Goal: Task Accomplishment & Management: Complete application form

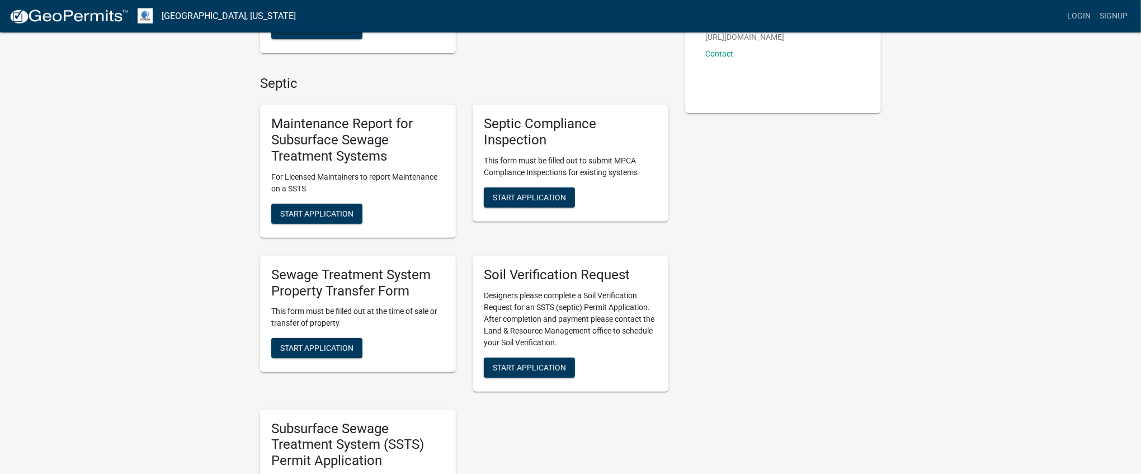
scroll to position [120, 0]
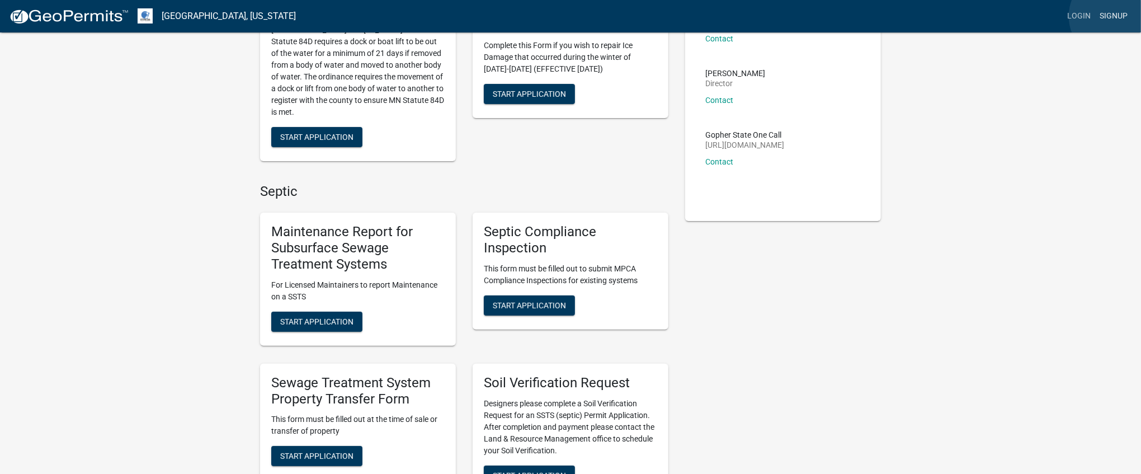
click at [1115, 16] on link "Signup" at bounding box center [1113, 16] width 37 height 21
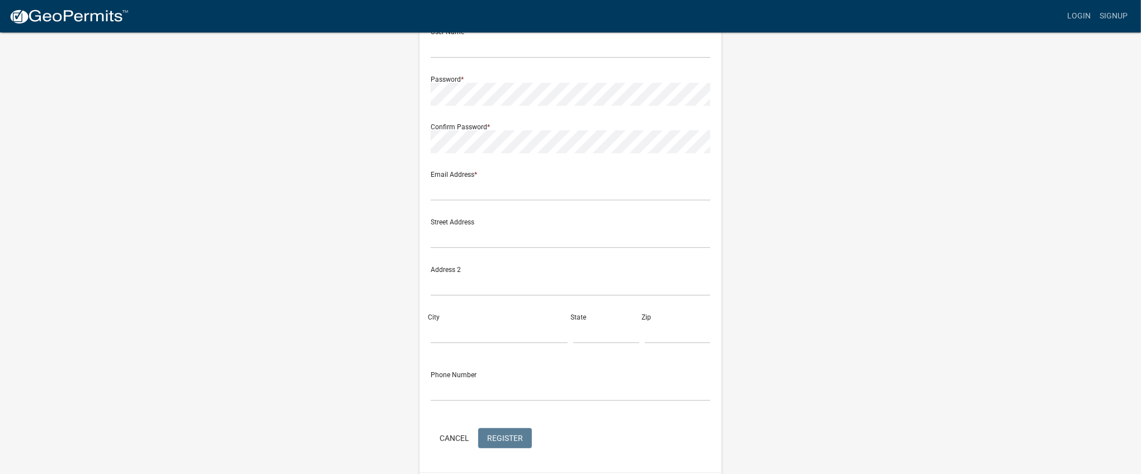
type input "CapCity"
click at [1082, 18] on link "Login" at bounding box center [1079, 16] width 32 height 21
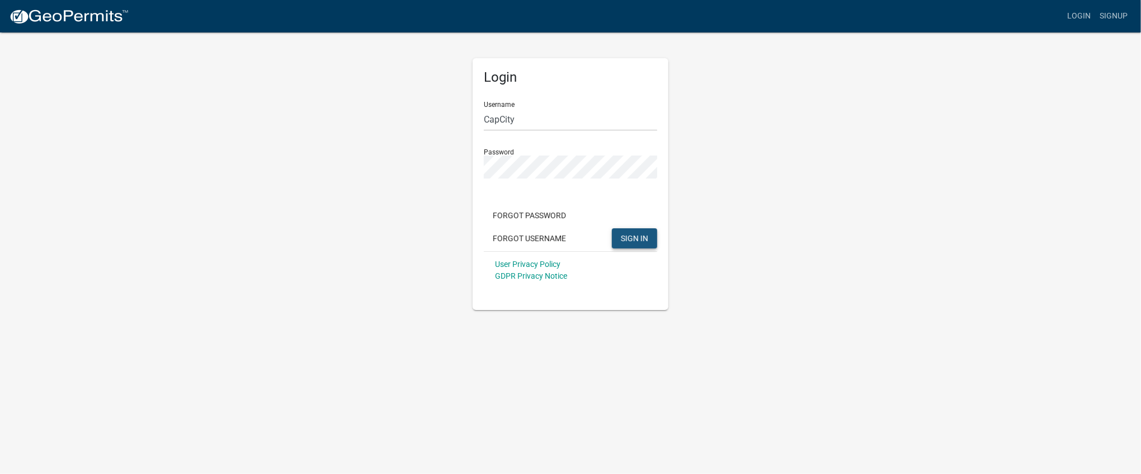
click at [626, 234] on span "SIGN IN" at bounding box center [634, 237] width 27 height 9
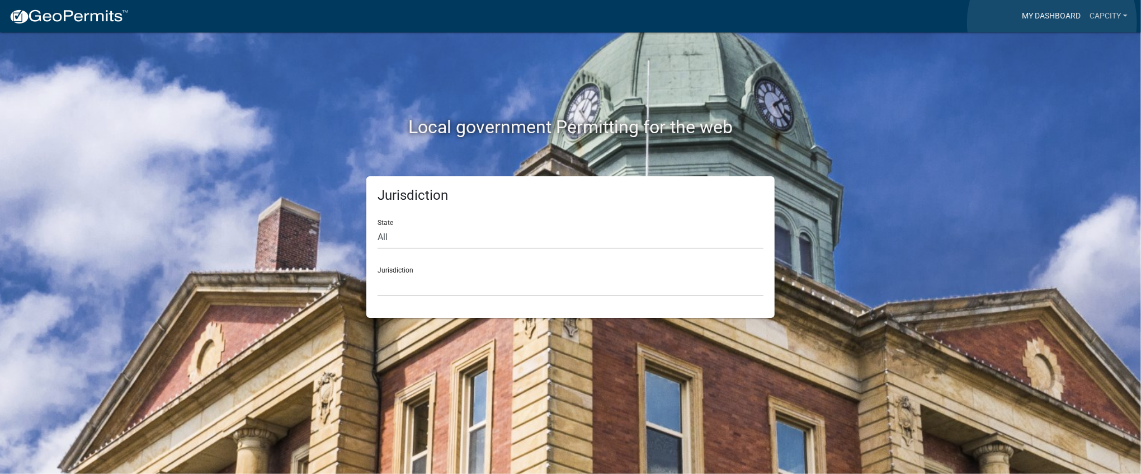
click at [1052, 22] on link "My Dashboard" at bounding box center [1052, 16] width 68 height 21
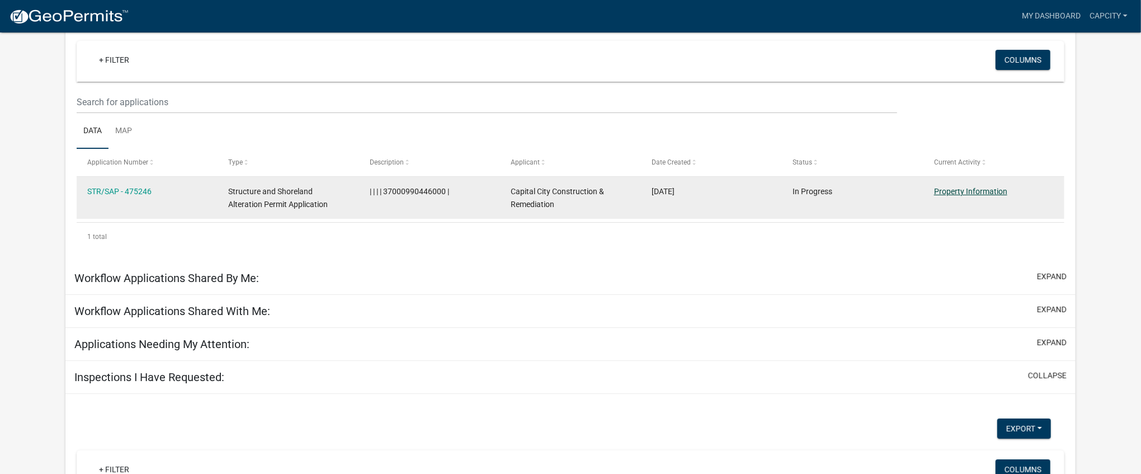
scroll to position [101, 0]
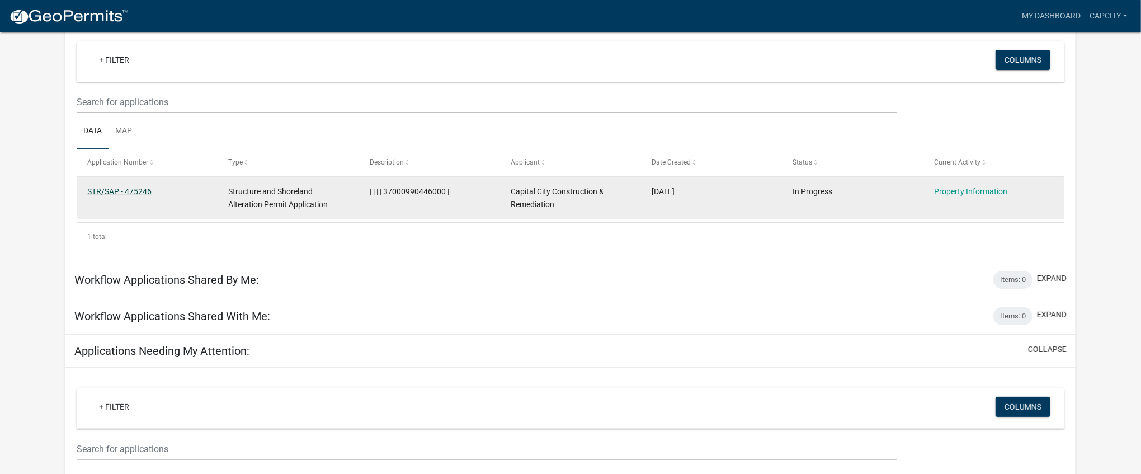
click at [130, 195] on link "STR/SAP - 475246" at bounding box center [119, 191] width 64 height 9
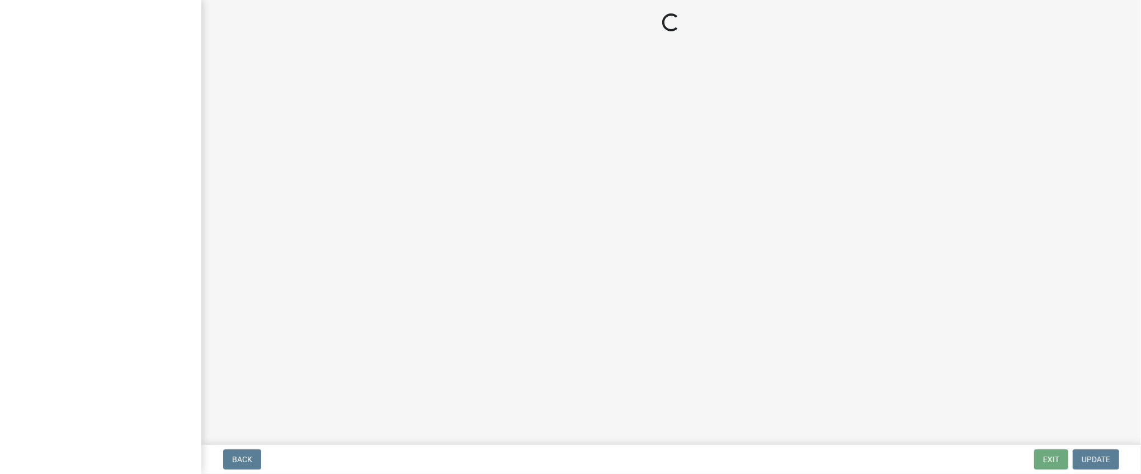
select select "26d9dc3a-5afa-4bd9-b8d6-98f5eeaf68e9"
select select "9233bc03-43b7-4bc3-a622-0f4482adc204"
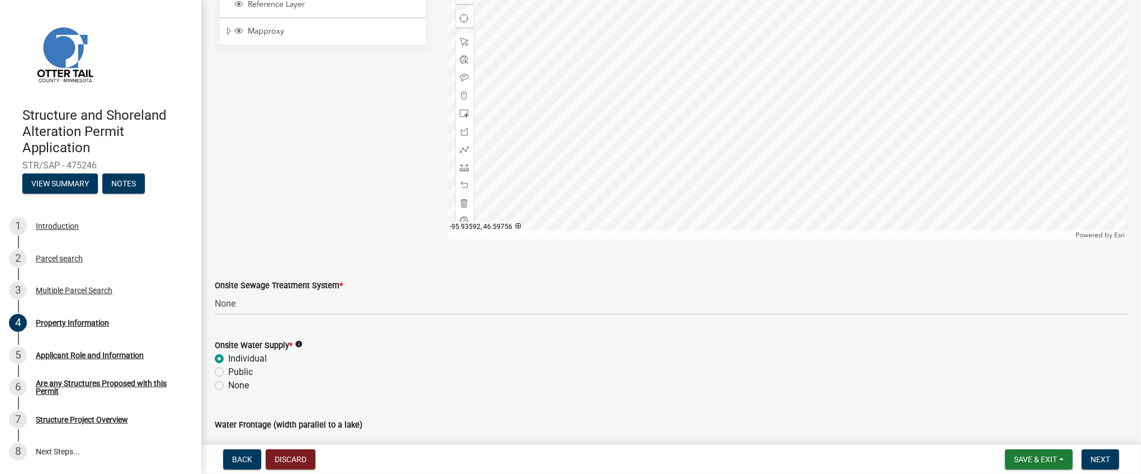
scroll to position [695, 0]
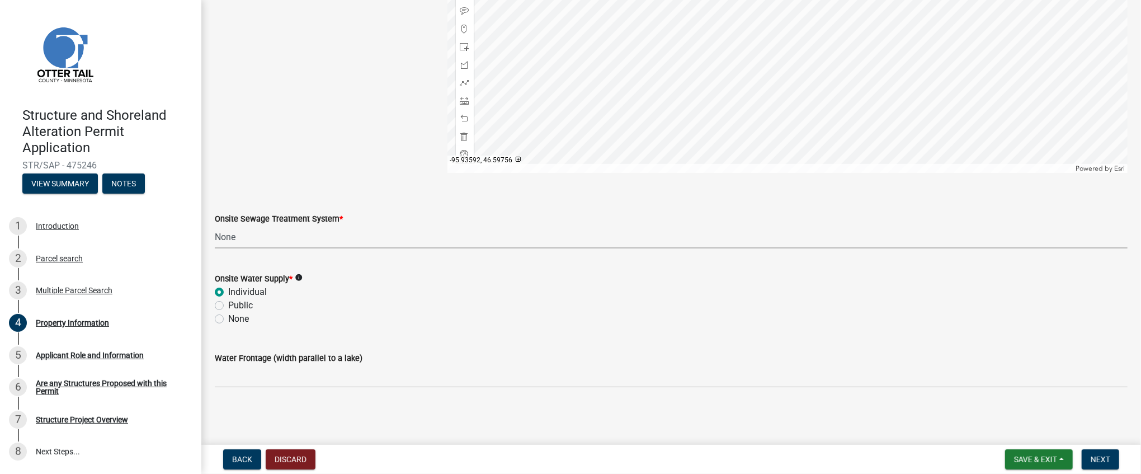
click at [215, 225] on select "Select Item... L&R Certificate of Compliance within 5yrs Compliance Inspection …" at bounding box center [671, 236] width 913 height 23
click at [296, 233] on select "Select Item... L&R Certificate of Compliance within 5yrs Compliance Inspection …" at bounding box center [671, 236] width 913 height 23
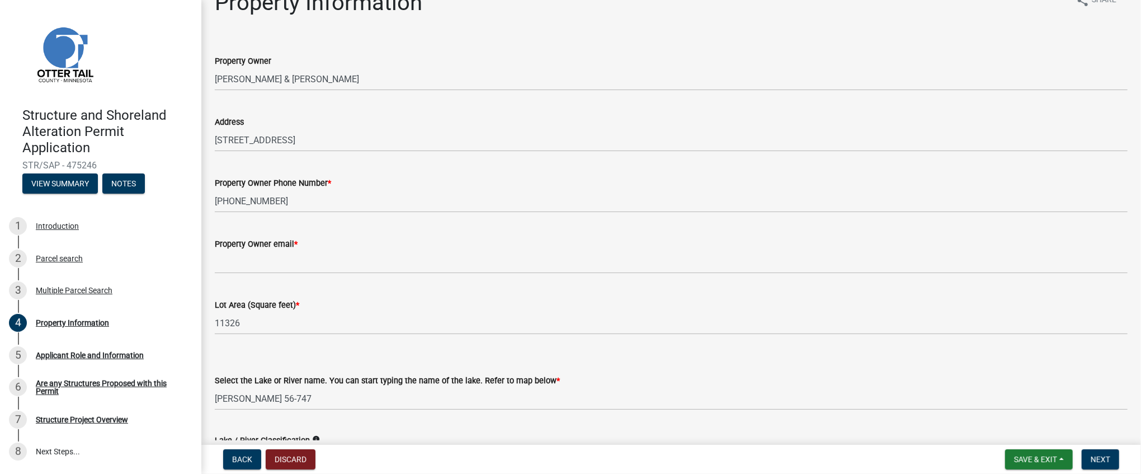
scroll to position [0, 0]
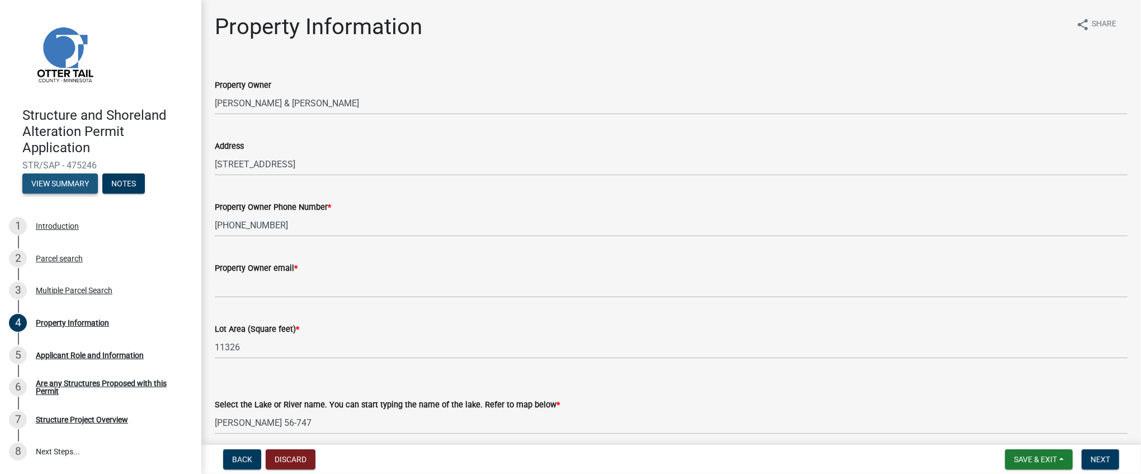
click at [40, 183] on button "View Summary" at bounding box center [60, 183] width 76 height 20
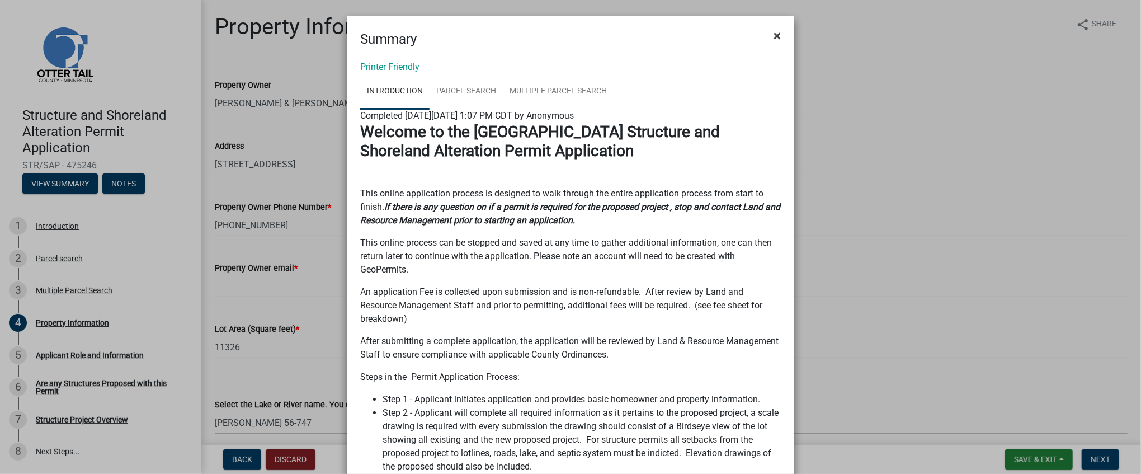
click at [772, 35] on button "×" at bounding box center [777, 35] width 25 height 31
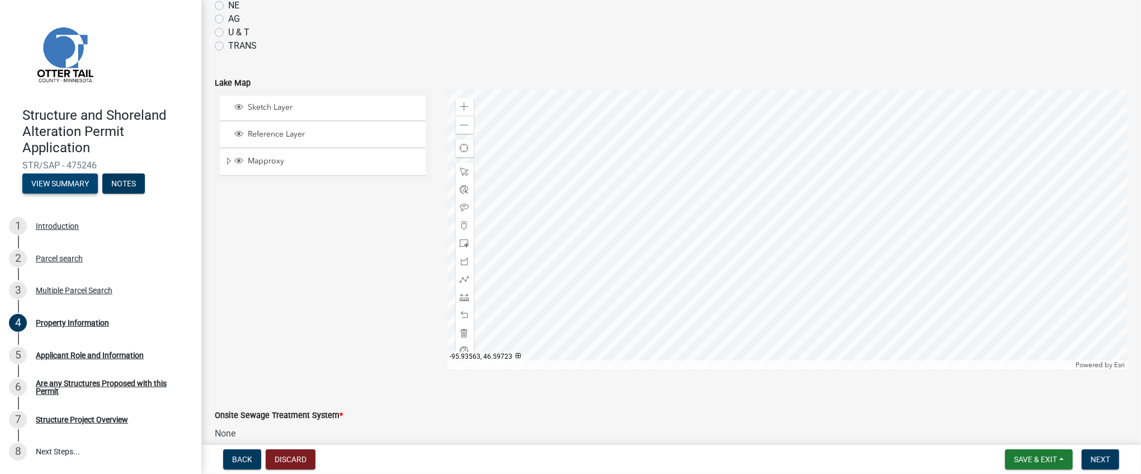
scroll to position [519, 0]
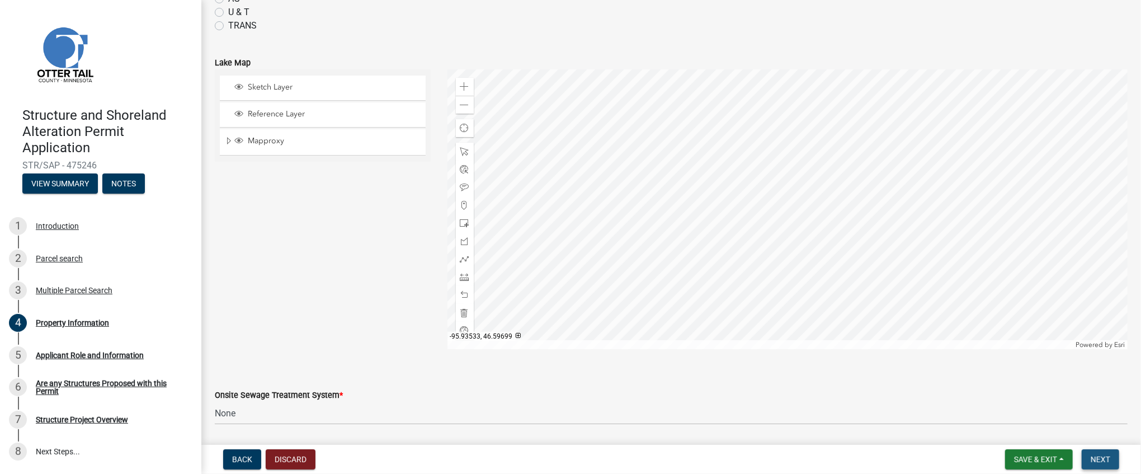
click at [1117, 465] on button "Next" at bounding box center [1100, 459] width 37 height 20
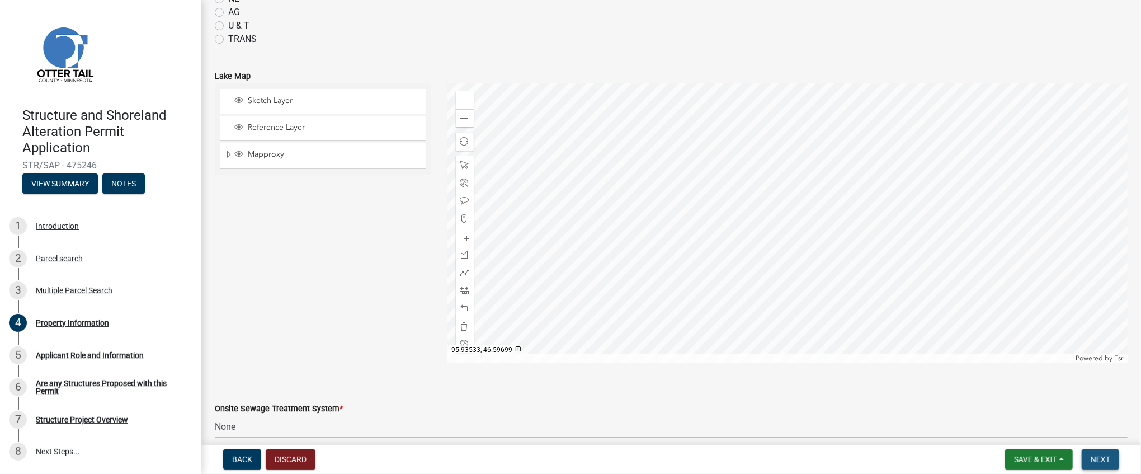
scroll to position [533, 0]
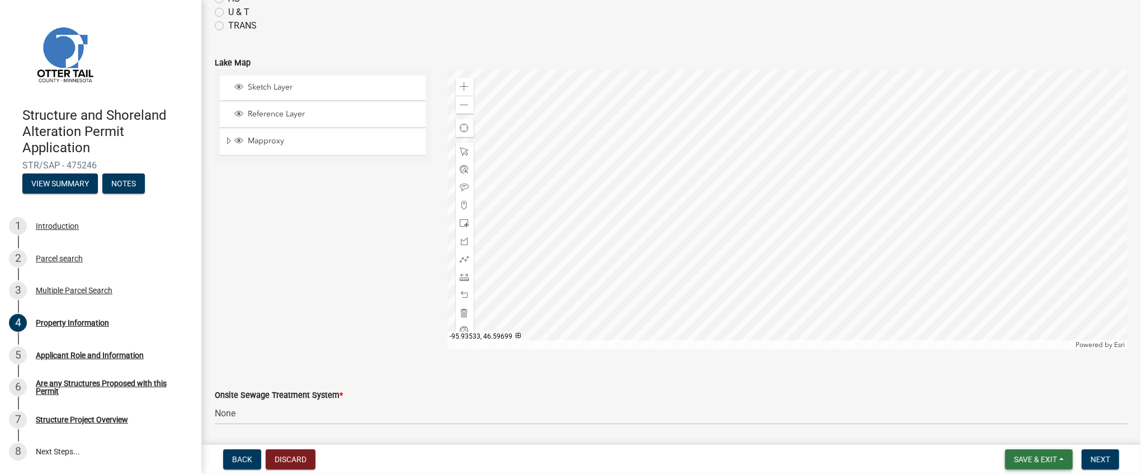
click at [1031, 462] on span "Save & Exit" at bounding box center [1035, 459] width 43 height 9
drag, startPoint x: 1004, startPoint y: 400, endPoint x: 930, endPoint y: 423, distance: 77.3
click at [916, 422] on wm-app "Structure and Shoreland Alteration Permit Application STR/SAP - 475246 View Sum…" at bounding box center [570, 237] width 1141 height 474
click at [1038, 463] on span "Save & Exit" at bounding box center [1035, 459] width 43 height 9
click at [1021, 435] on button "Save & Exit" at bounding box center [1028, 430] width 90 height 27
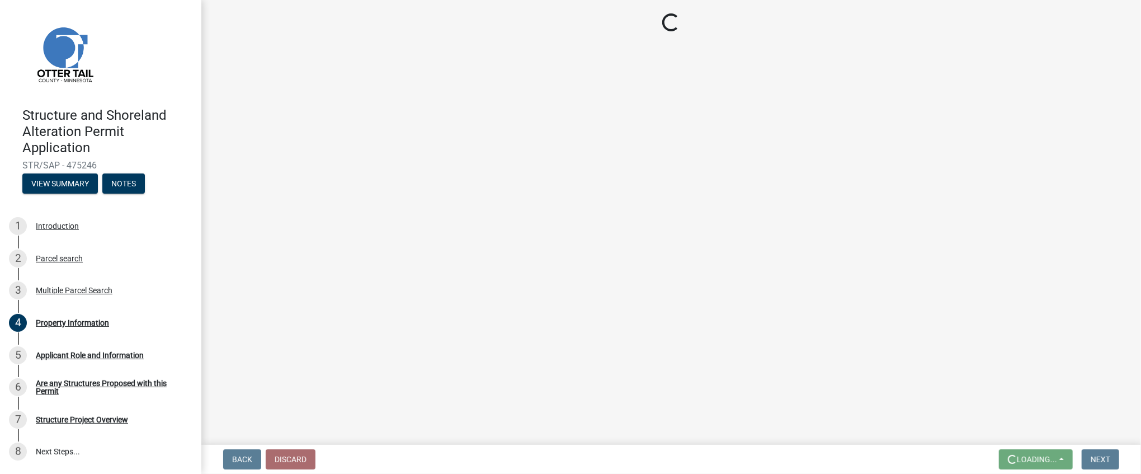
scroll to position [0, 0]
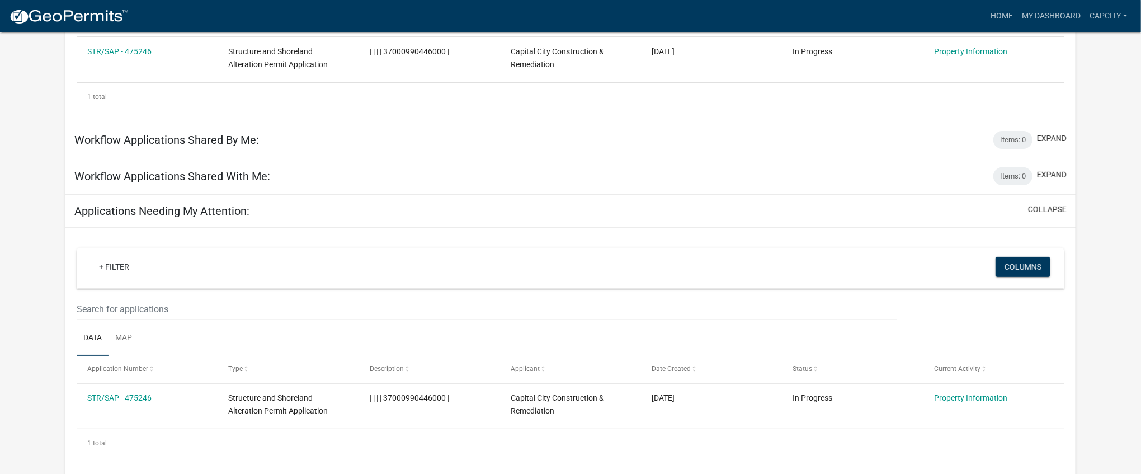
scroll to position [269, 0]
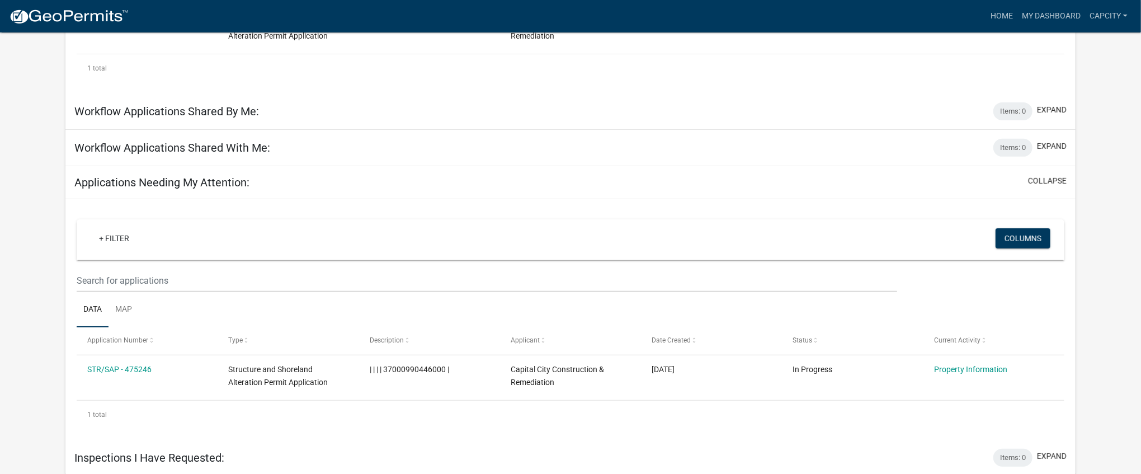
click at [403, 233] on div "+ Filter" at bounding box center [408, 239] width 652 height 23
click at [327, 195] on div "Applications Needing My Attention: collapse" at bounding box center [570, 182] width 1010 height 33
drag, startPoint x: 338, startPoint y: 175, endPoint x: 574, endPoint y: 179, distance: 236.1
click at [339, 175] on div "Applications Needing My Attention: collapse" at bounding box center [570, 182] width 1010 height 33
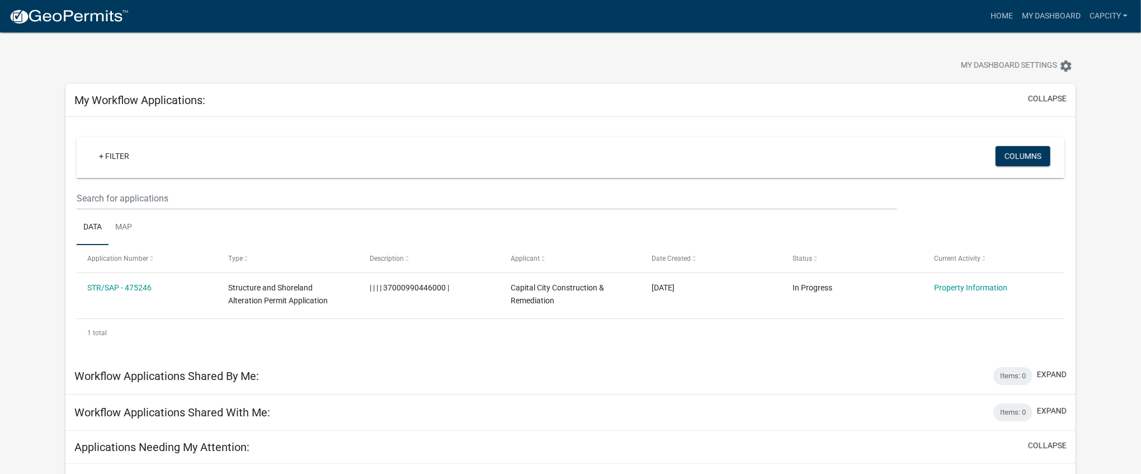
scroll to position [0, 0]
